Goal: Find specific page/section: Find specific page/section

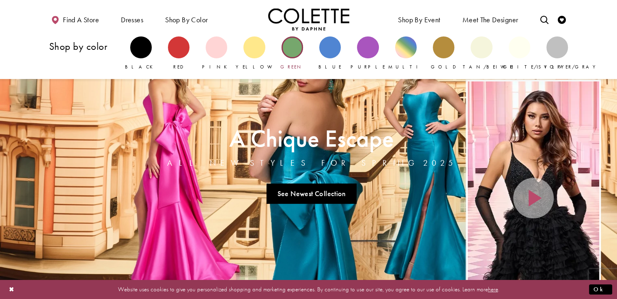
click at [294, 46] on div "Primary block" at bounding box center [291, 47] width 21 height 21
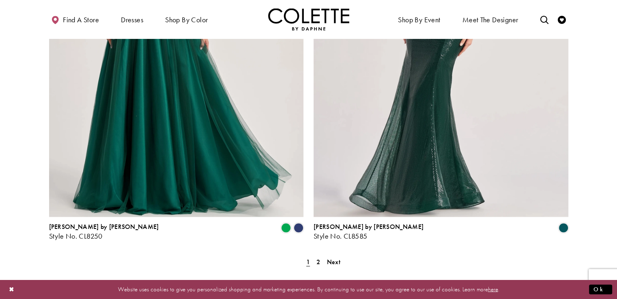
scroll to position [1501, 0]
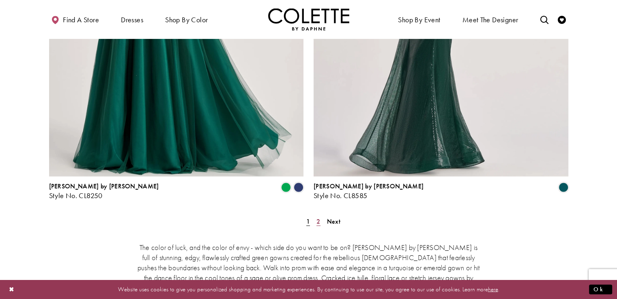
click at [322, 215] on link "2" at bounding box center [318, 221] width 9 height 12
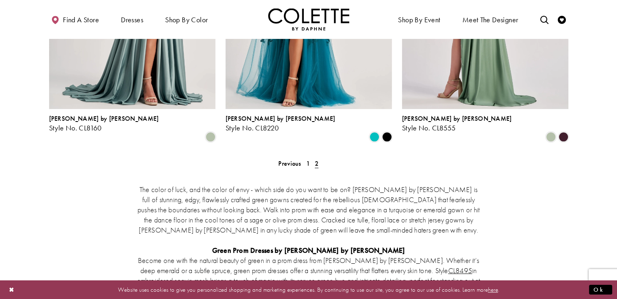
scroll to position [206, 0]
